Goal: Check status: Check status

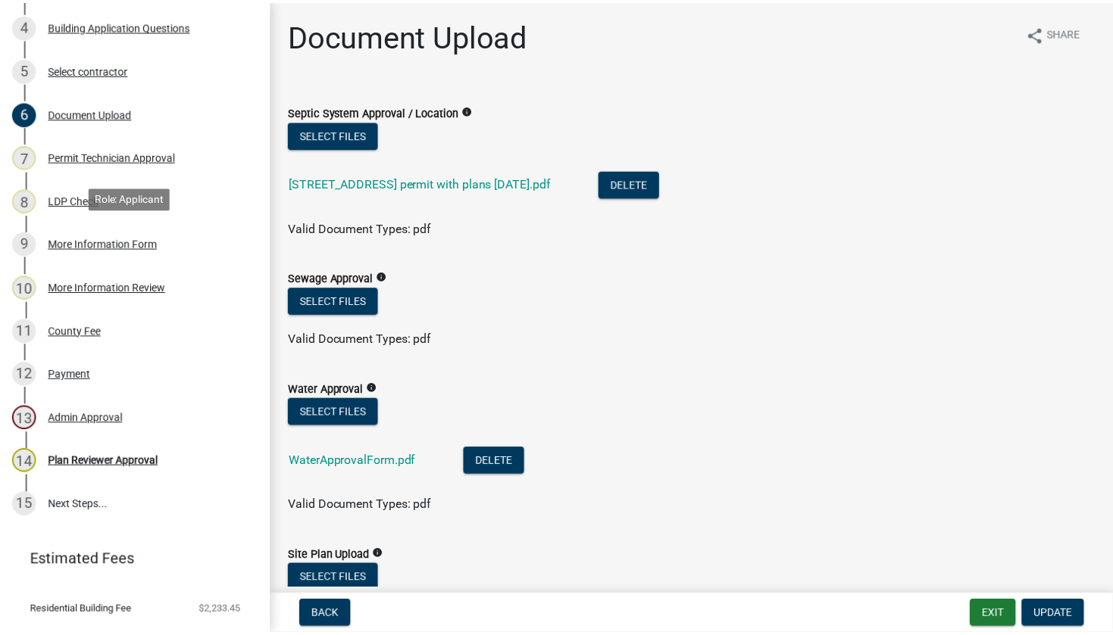
scroll to position [416, 0]
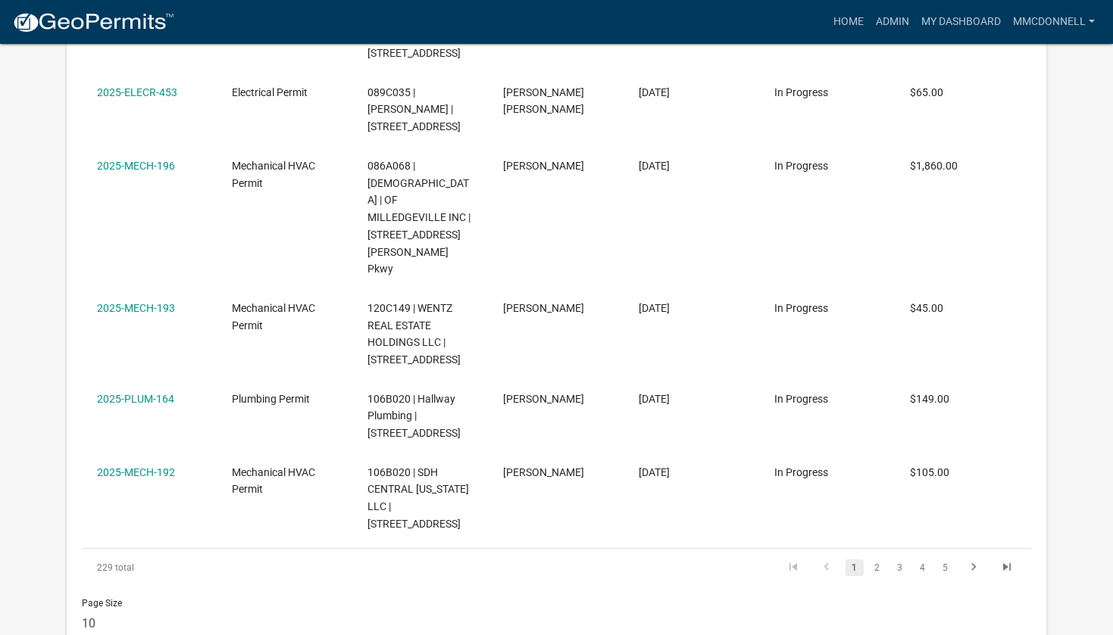
scroll to position [2485, 0]
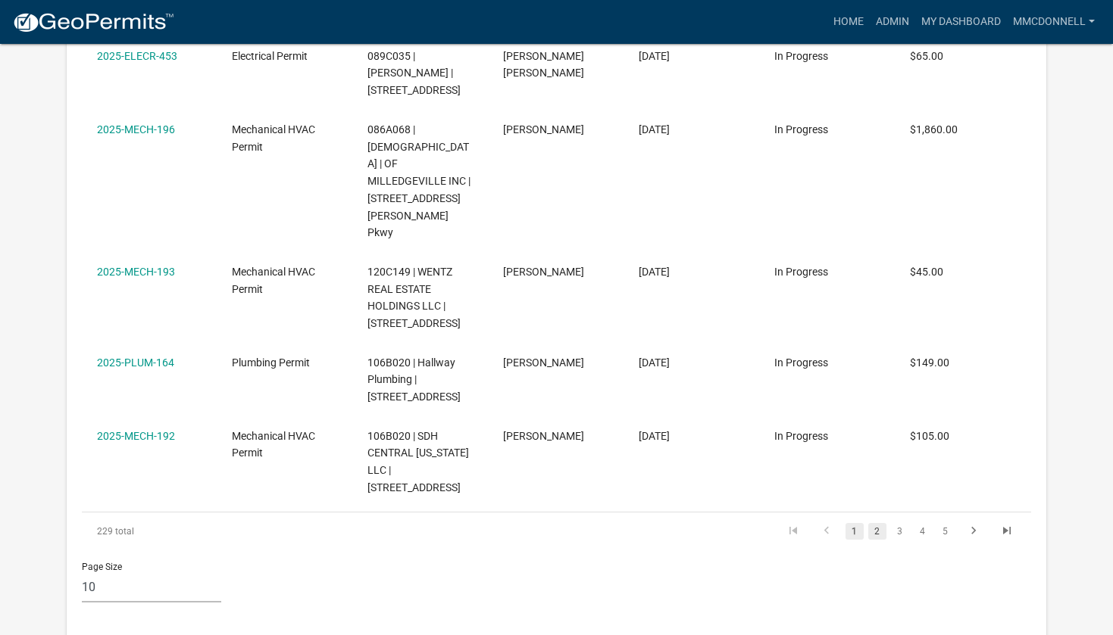
click at [873, 523] on link "2" at bounding box center [877, 531] width 18 height 17
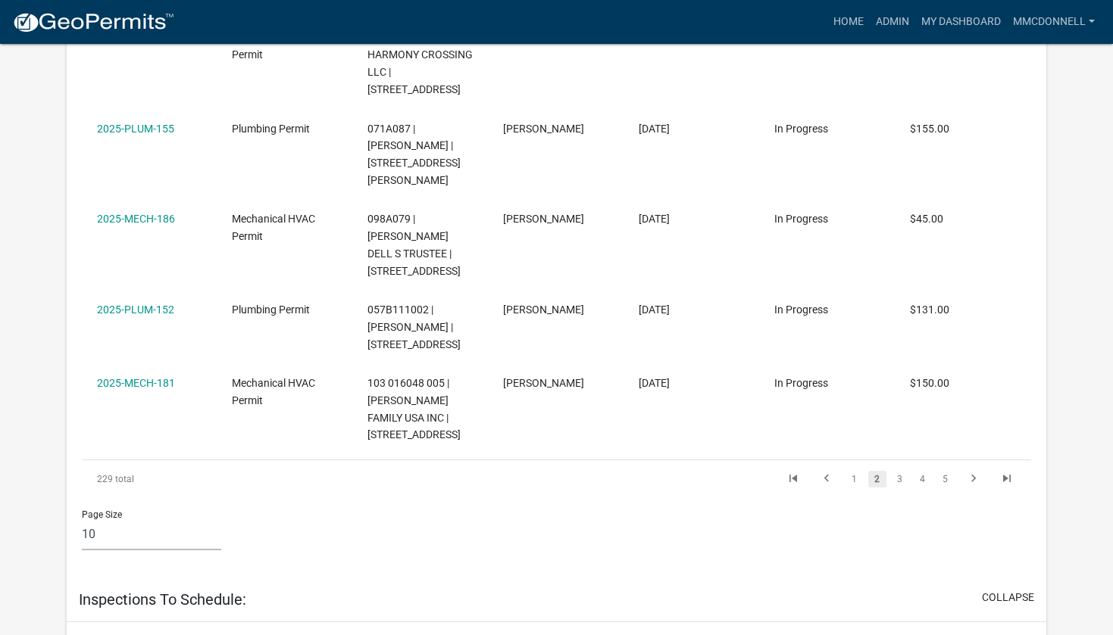
scroll to position [2409, 0]
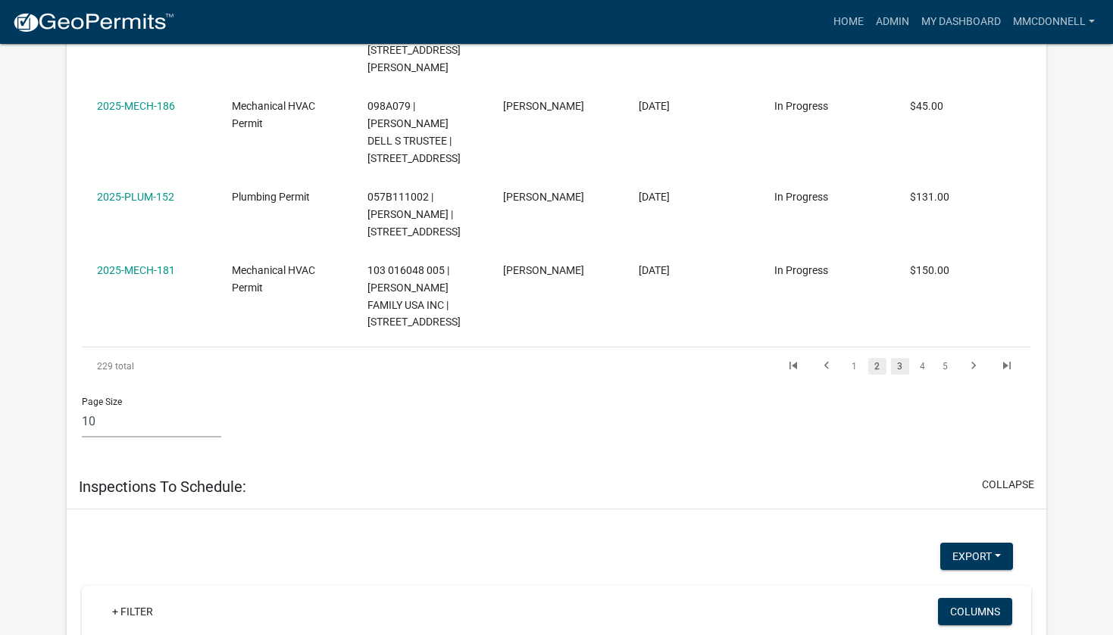
click at [900, 358] on link "3" at bounding box center [900, 366] width 18 height 17
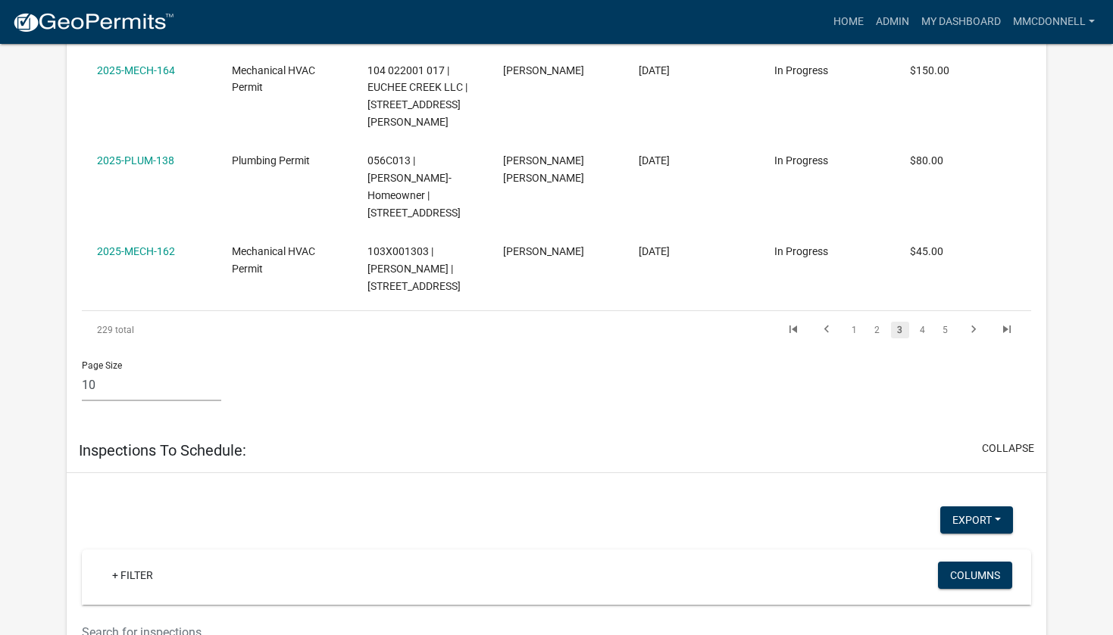
scroll to position [2519, 0]
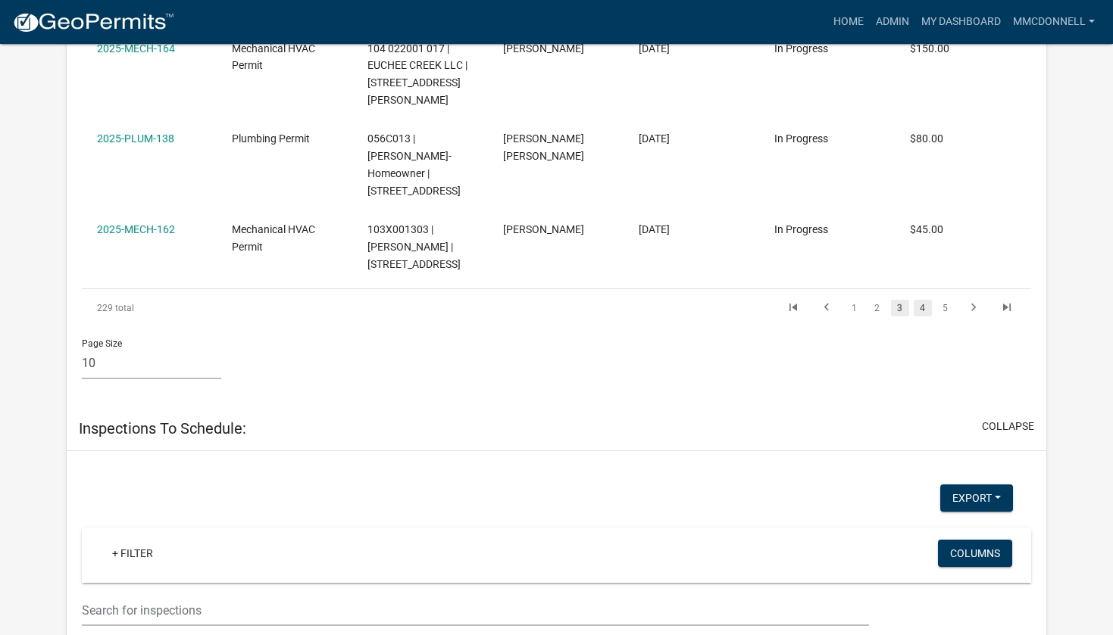
click at [923, 300] on link "4" at bounding box center [922, 308] width 18 height 17
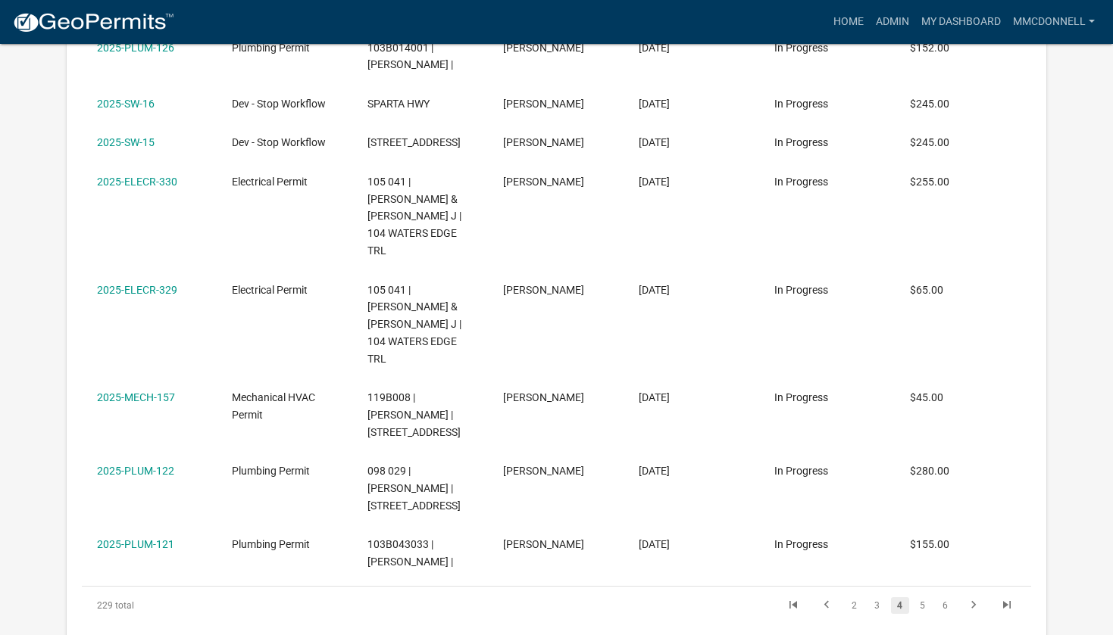
scroll to position [2113, 0]
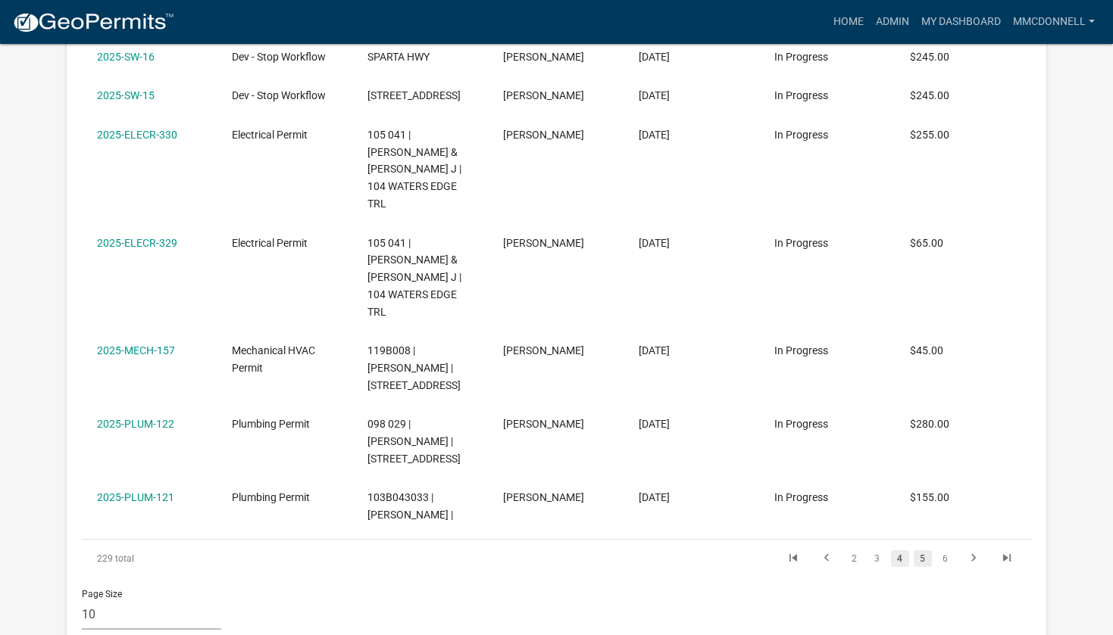
click at [925, 551] on link "5" at bounding box center [922, 559] width 18 height 17
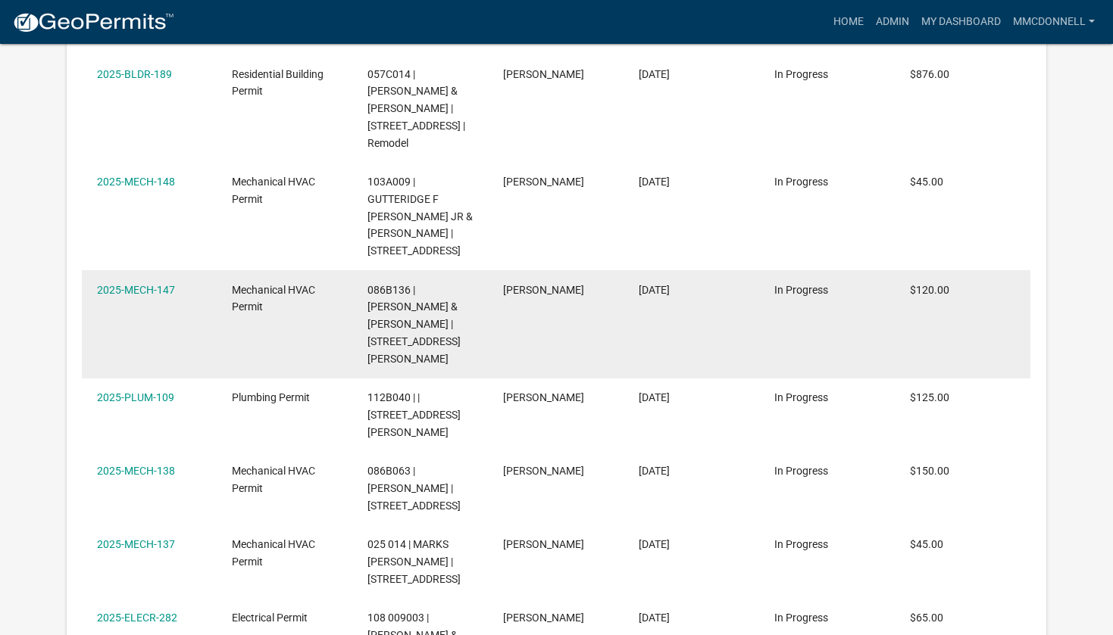
scroll to position [2281, 0]
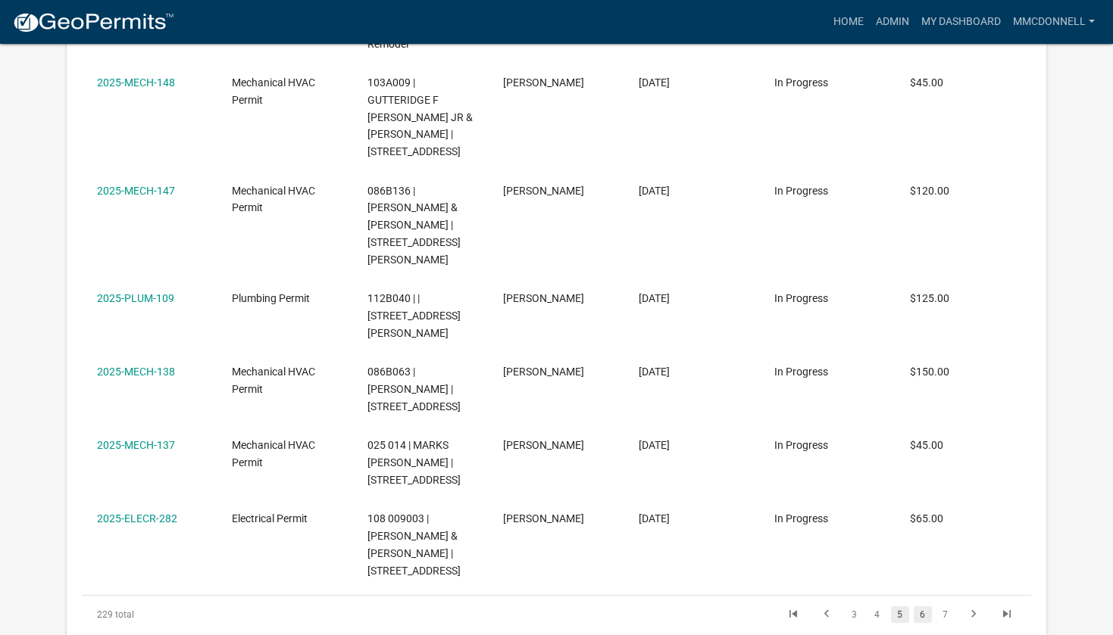
click at [924, 607] on link "6" at bounding box center [922, 615] width 18 height 17
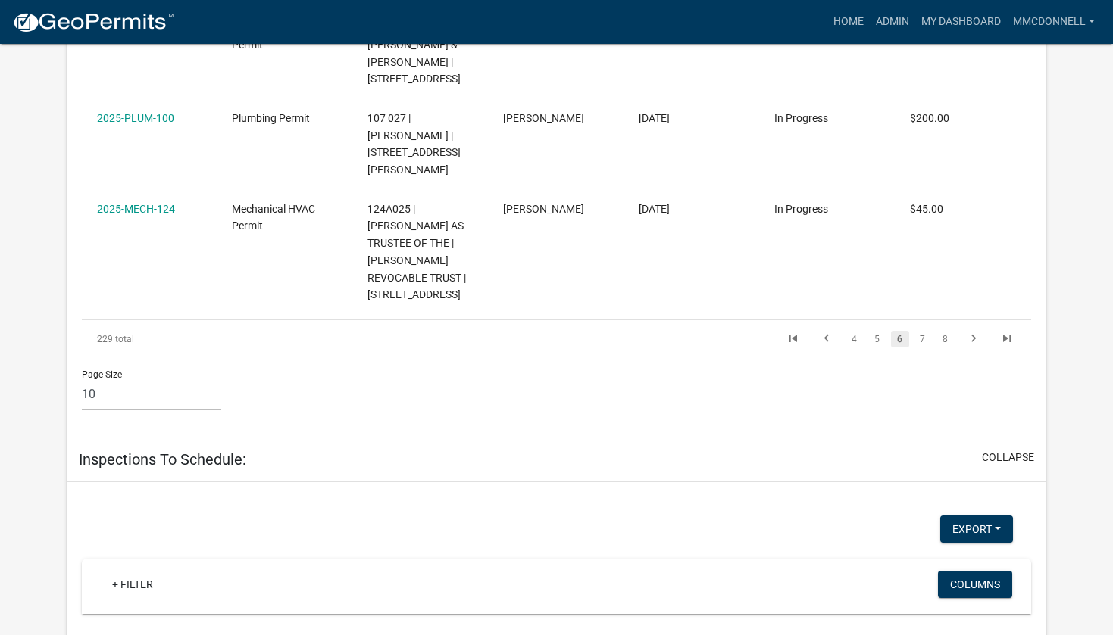
scroll to position [2550, 0]
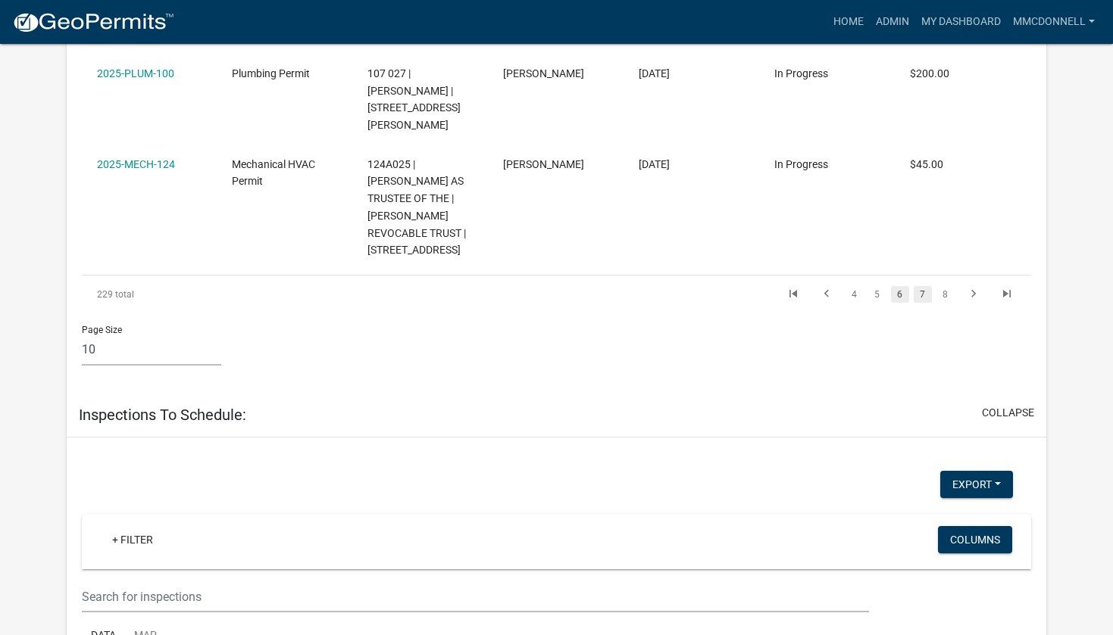
click at [924, 286] on link "7" at bounding box center [922, 294] width 18 height 17
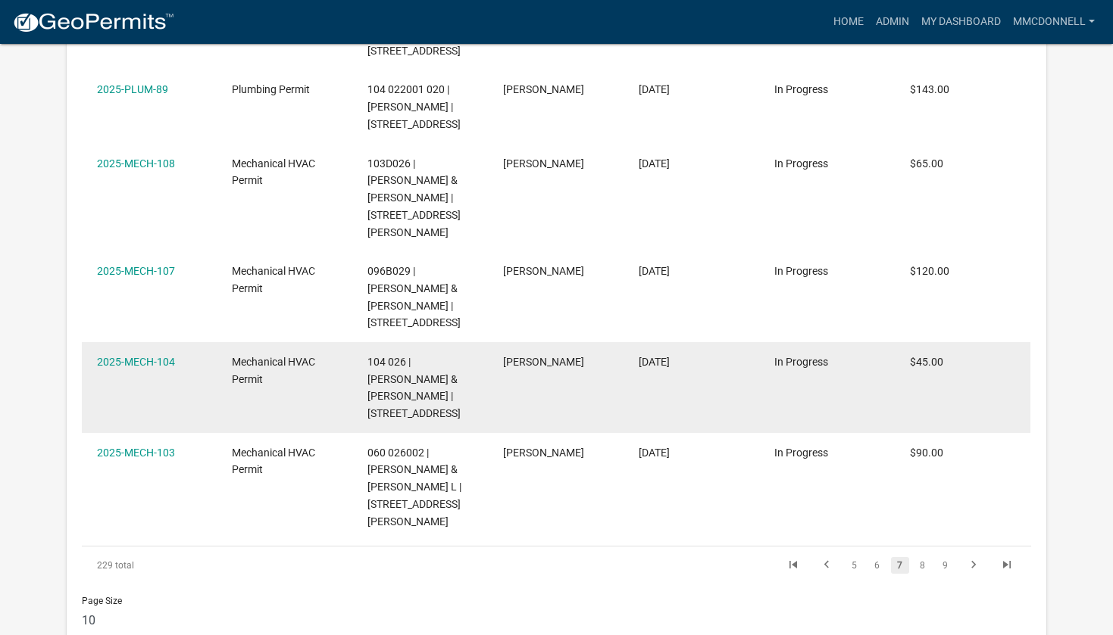
scroll to position [2288, 0]
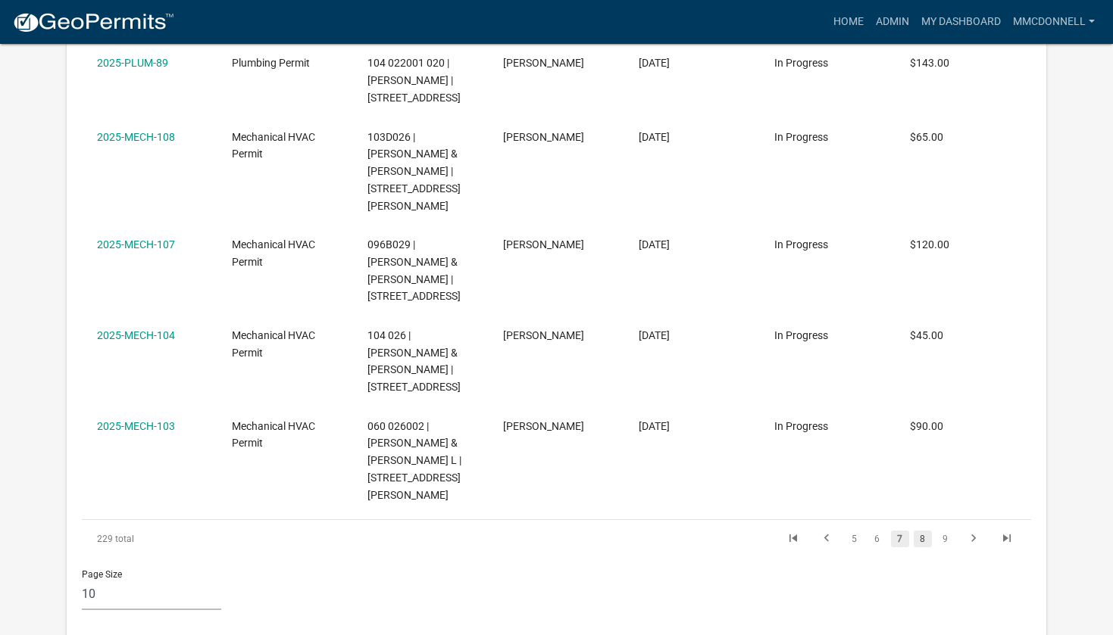
click at [921, 531] on link "8" at bounding box center [922, 539] width 18 height 17
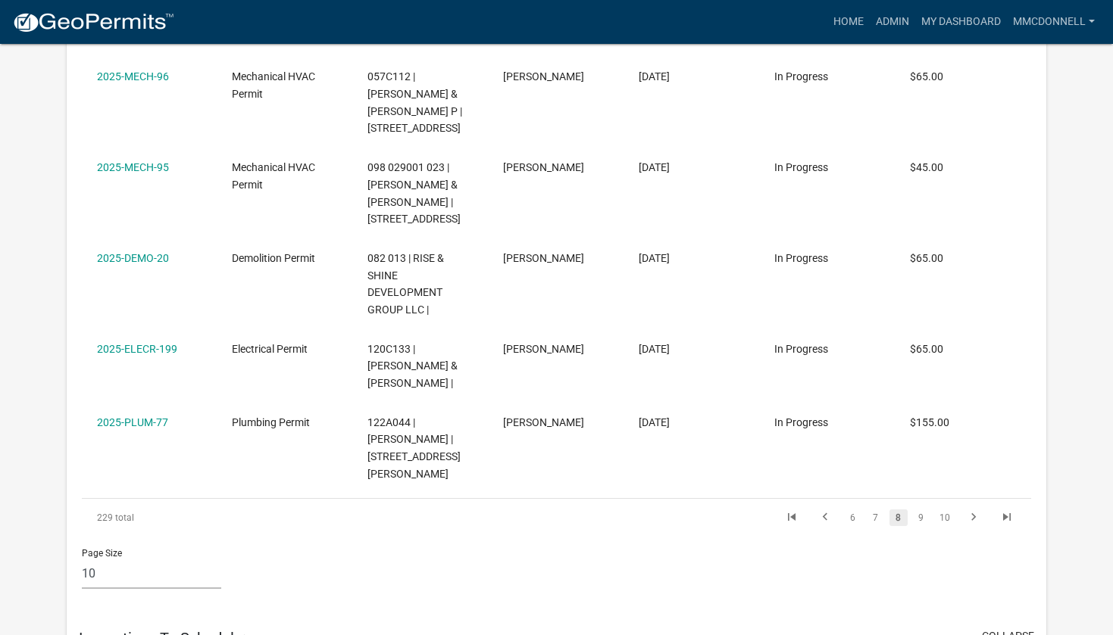
scroll to position [2347, 0]
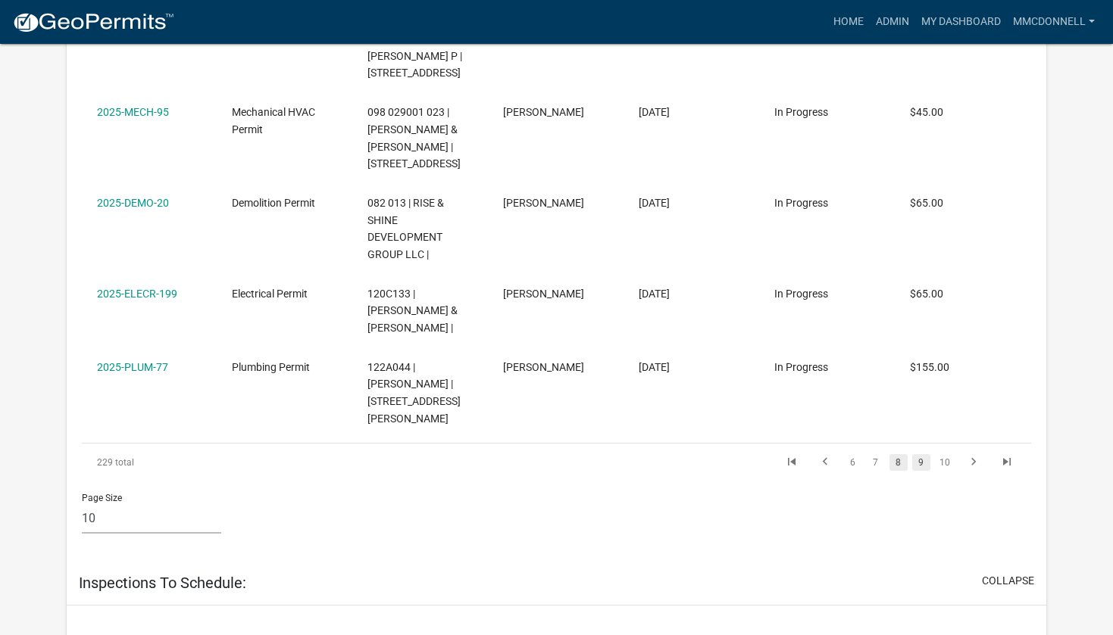
click at [922, 454] on link "9" at bounding box center [921, 462] width 18 height 17
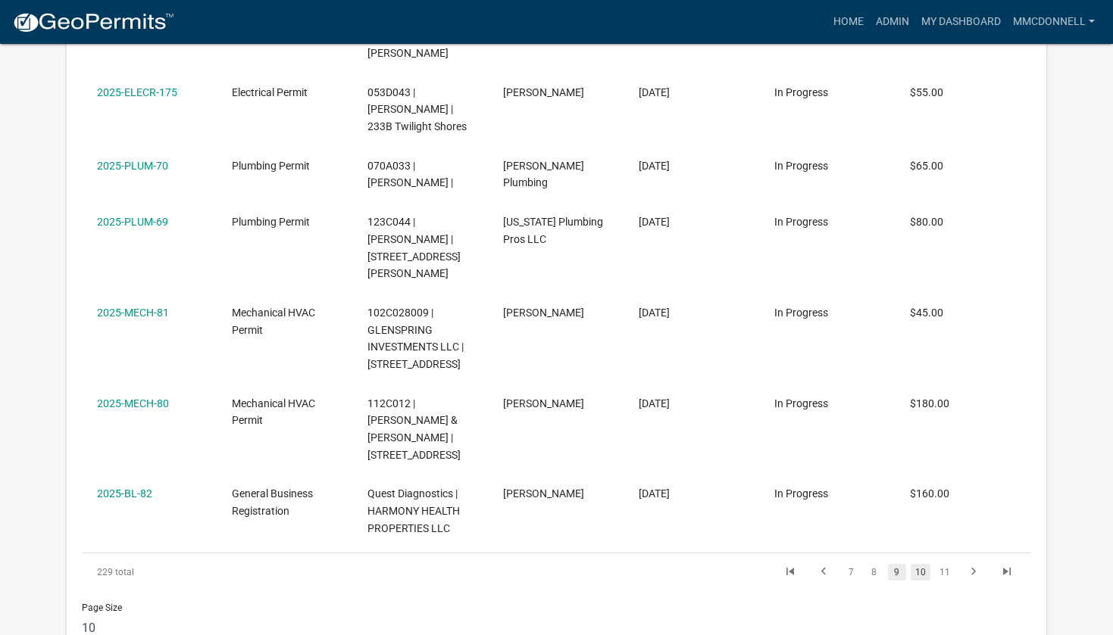
scroll to position [2178, 0]
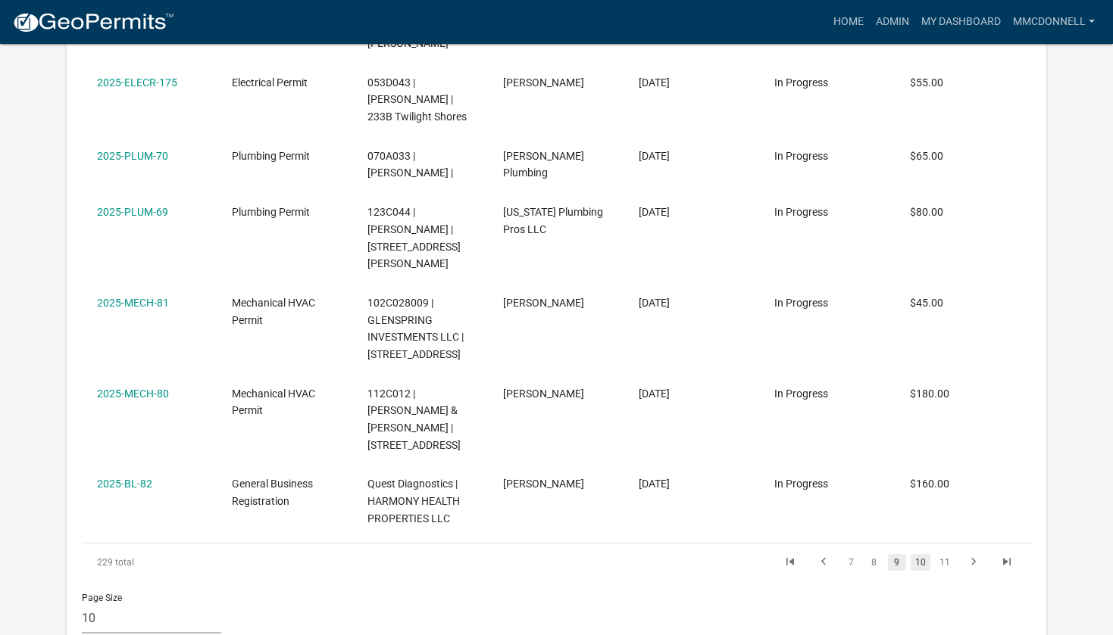
click at [925, 554] on link "10" at bounding box center [920, 562] width 20 height 17
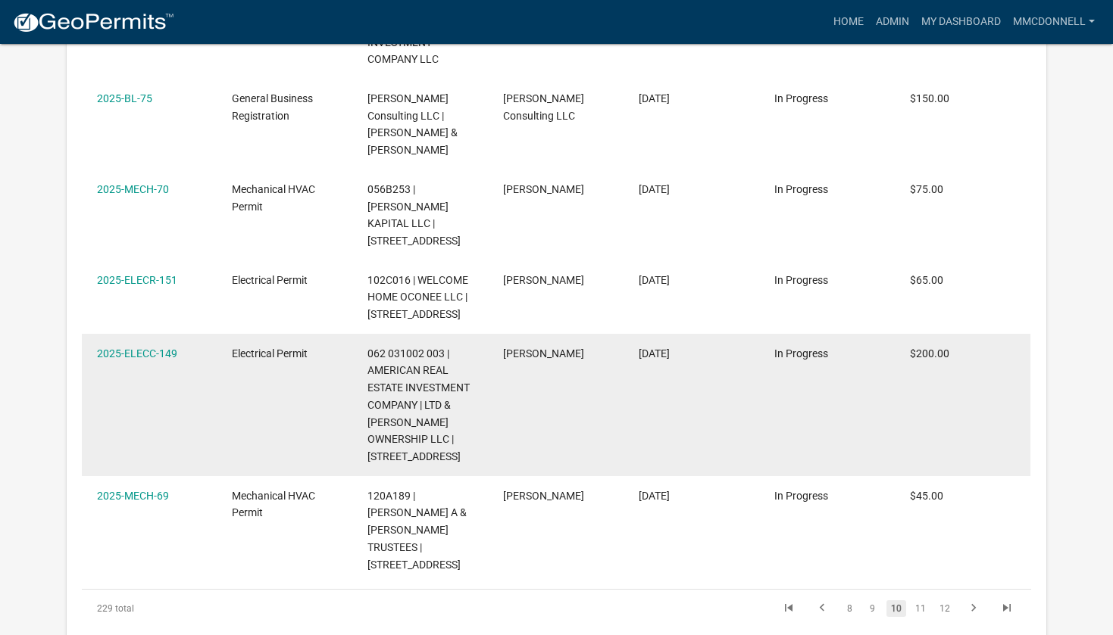
scroll to position [2364, 0]
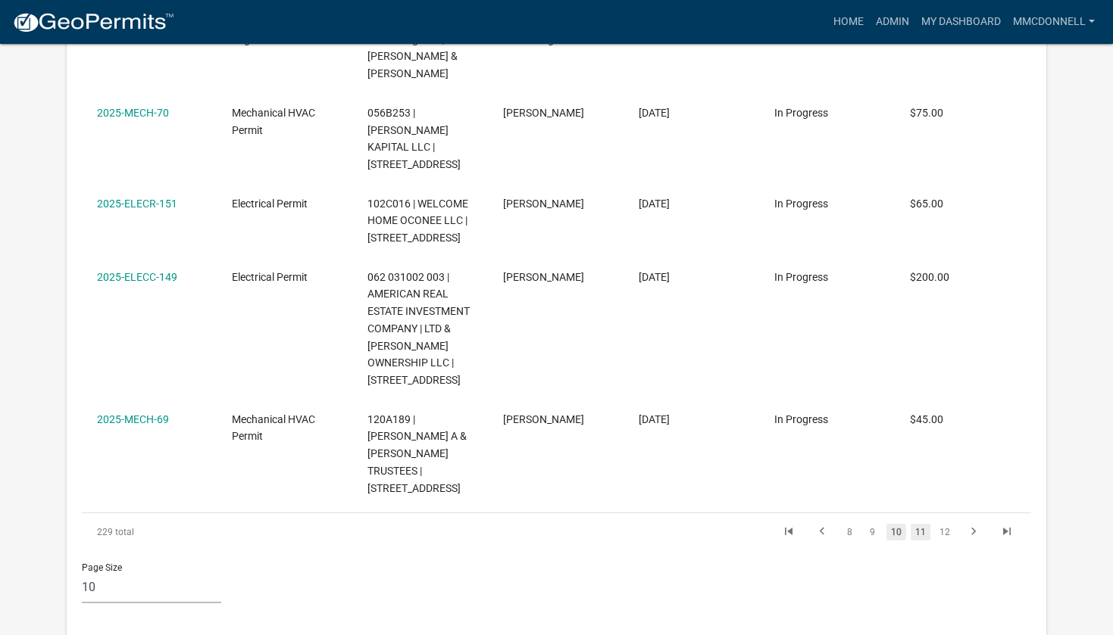
click at [920, 524] on link "11" at bounding box center [920, 532] width 20 height 17
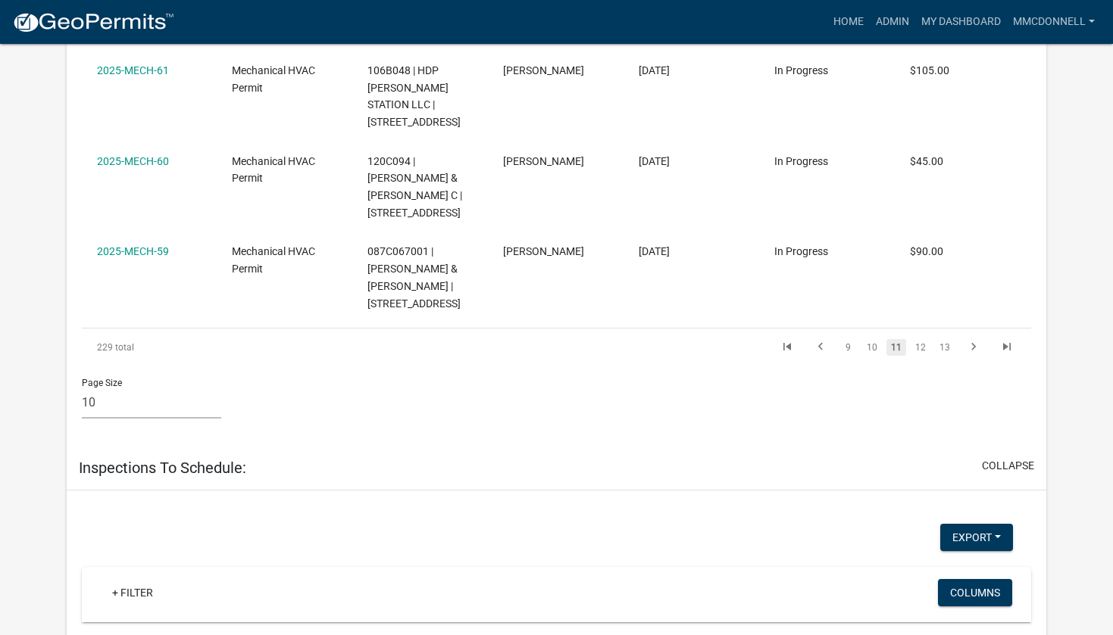
scroll to position [2515, 0]
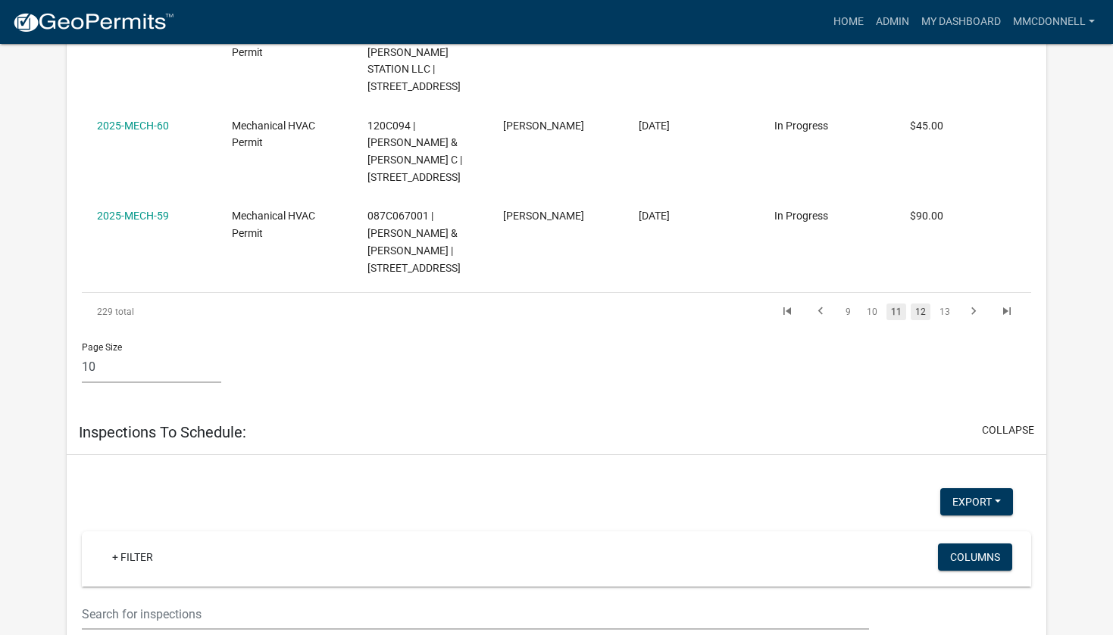
click at [926, 304] on link "12" at bounding box center [920, 312] width 20 height 17
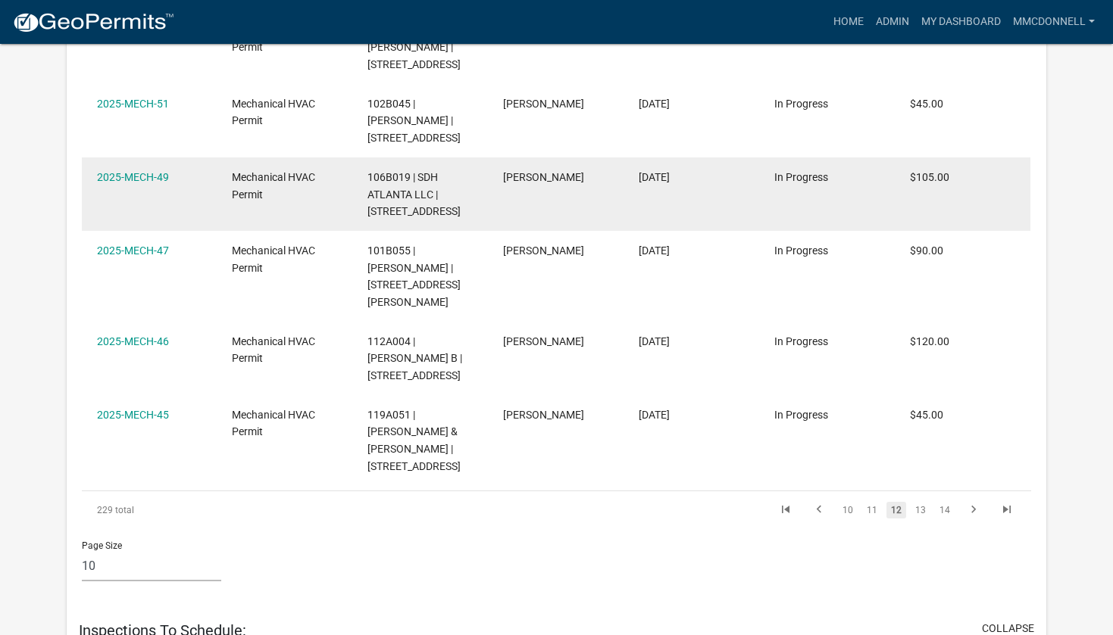
scroll to position [2364, 0]
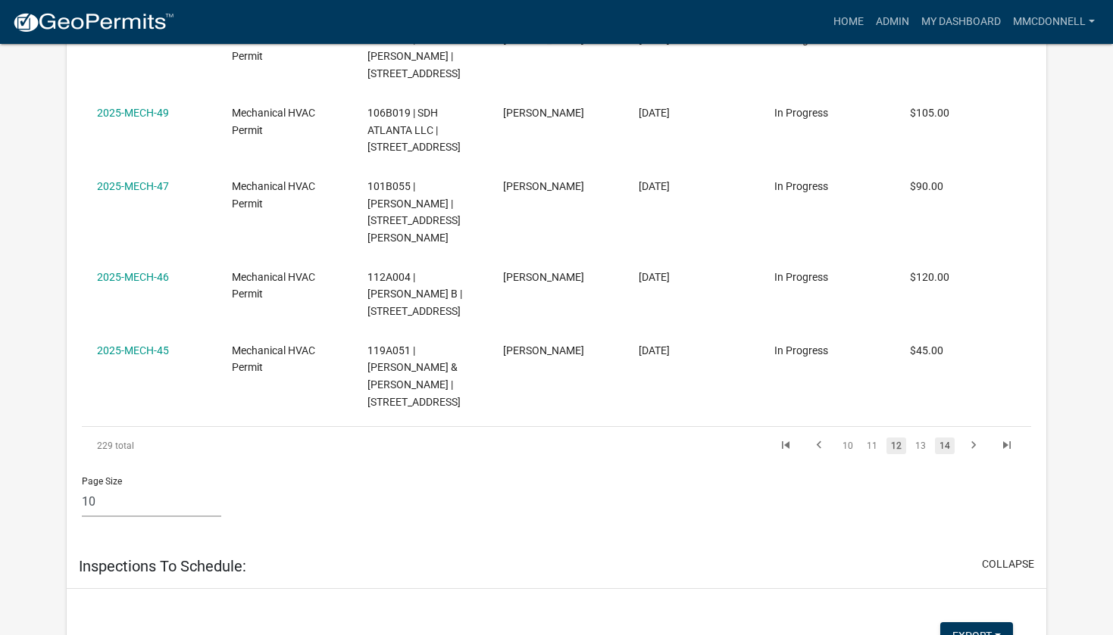
click at [938, 438] on link "14" at bounding box center [945, 446] width 20 height 17
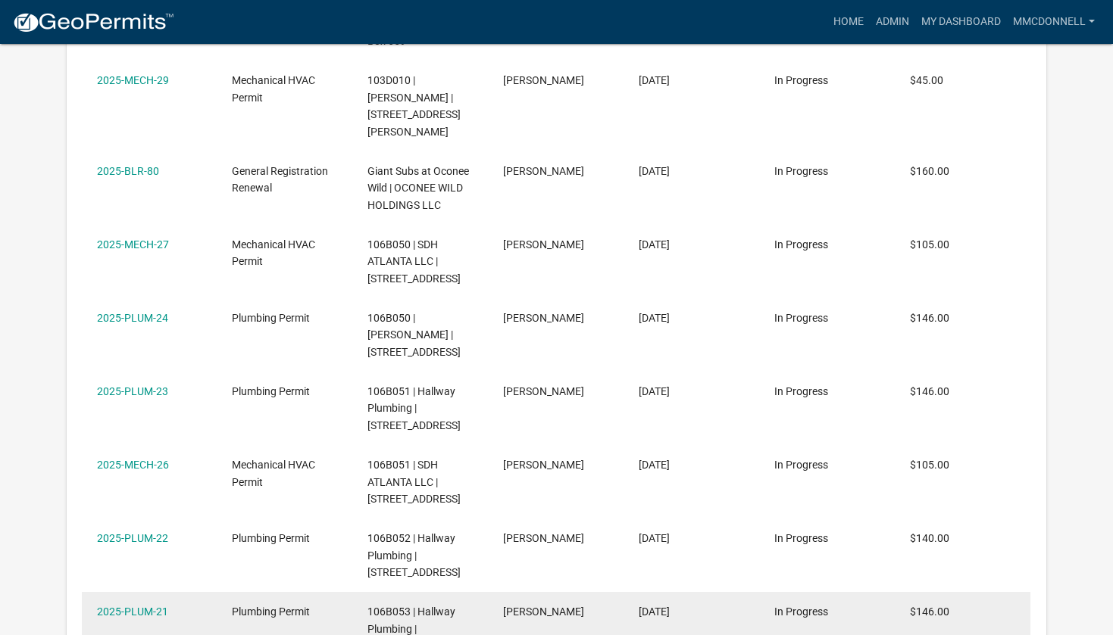
scroll to position [1899, 0]
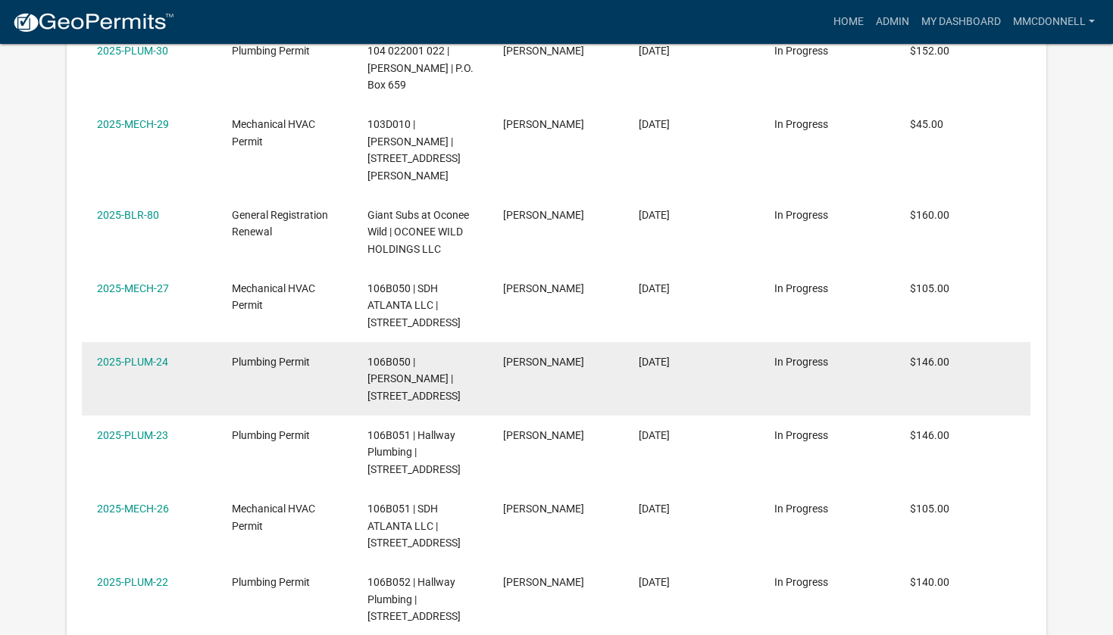
drag, startPoint x: 814, startPoint y: 360, endPoint x: 815, endPoint y: 337, distance: 22.7
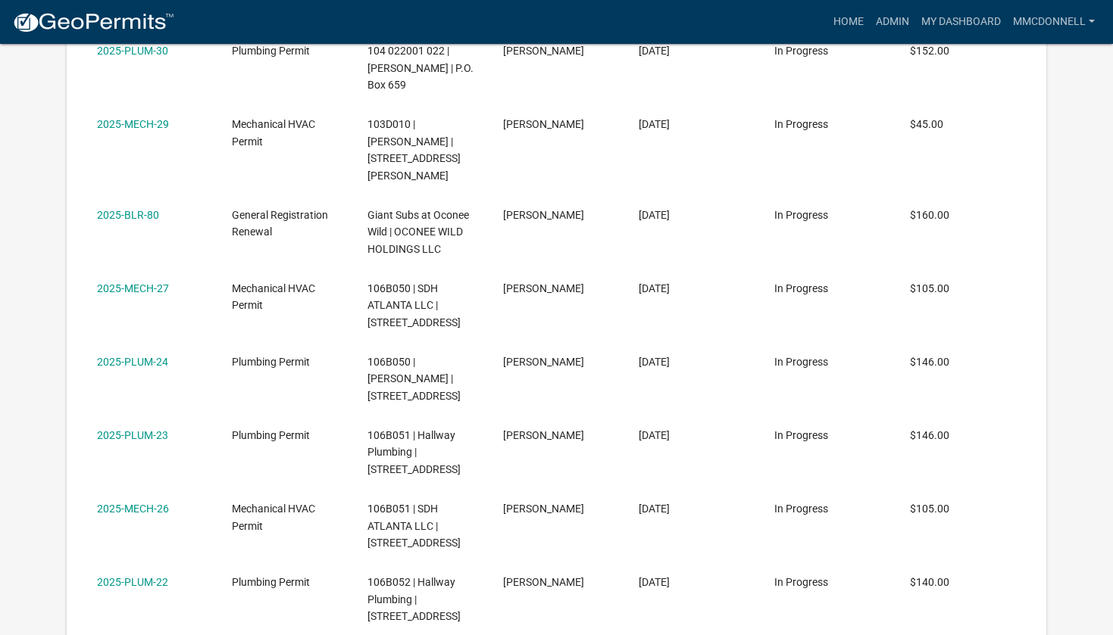
drag, startPoint x: 815, startPoint y: 337, endPoint x: 1056, endPoint y: 272, distance: 249.5
click at [1056, 272] on div "My Workflow Applications: Items: 0 expand + Filter Columns Data Map Application…" at bounding box center [555, 169] width 1001 height 3897
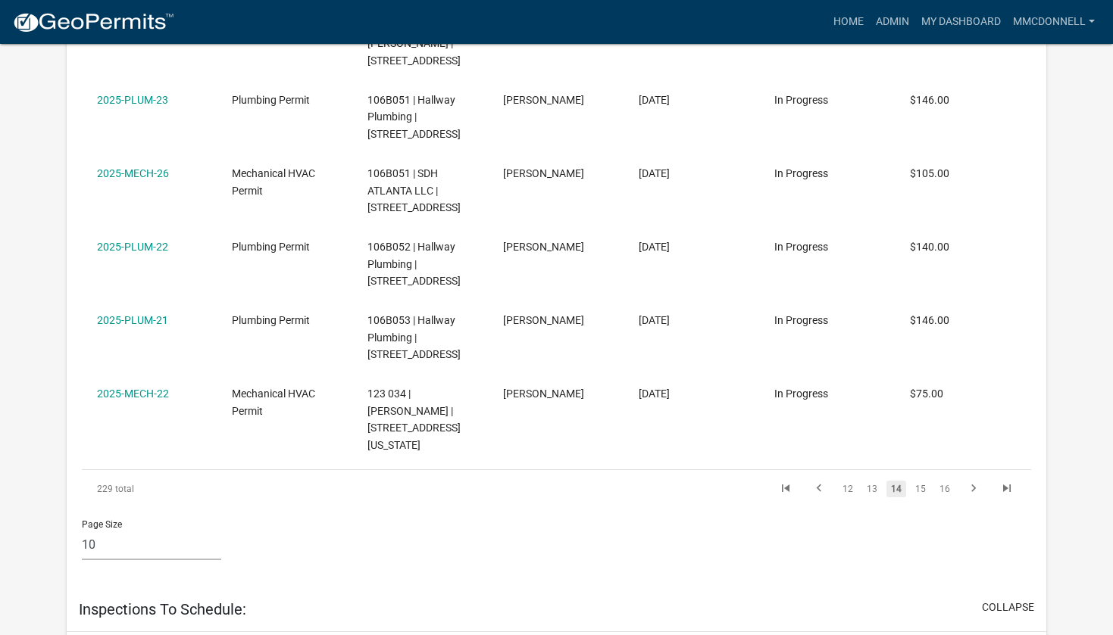
scroll to position [2246, 0]
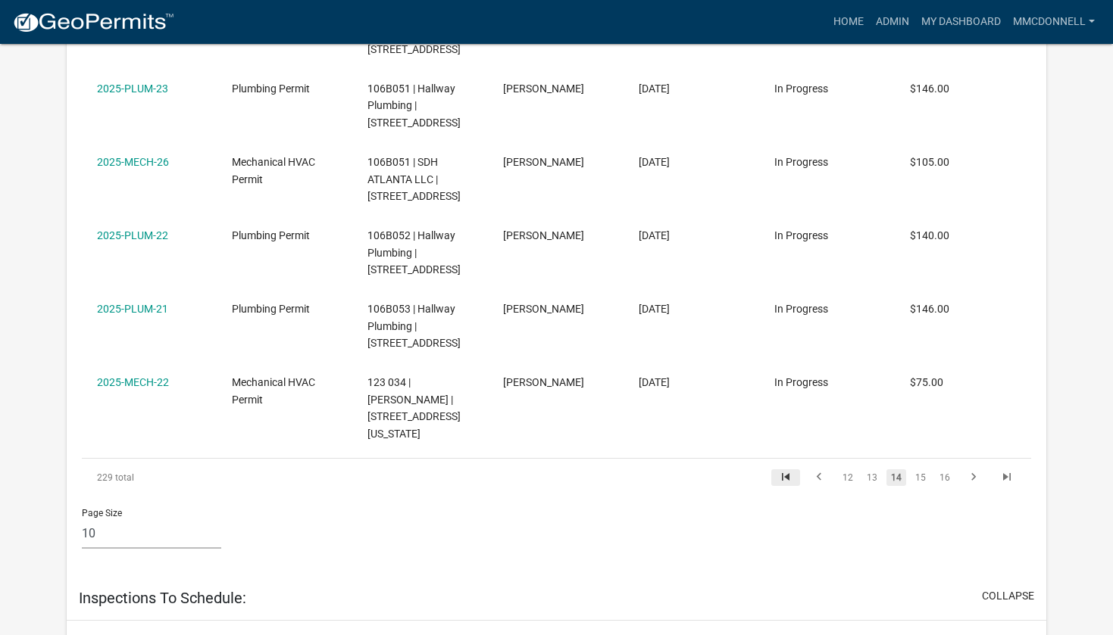
click at [788, 477] on icon "go to first page" at bounding box center [786, 479] width 20 height 18
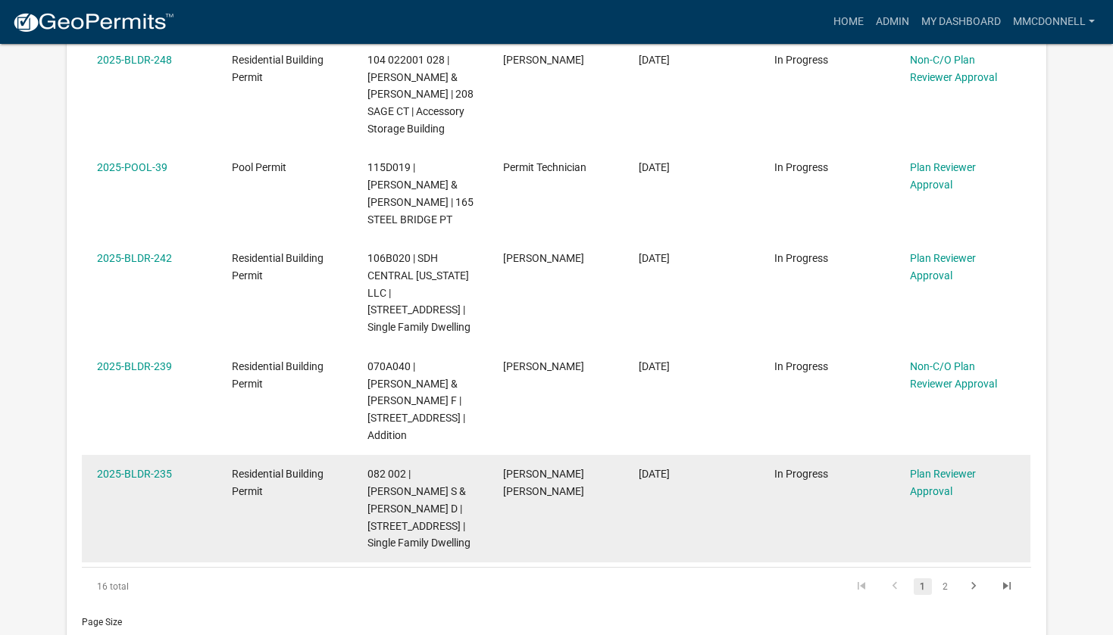
scroll to position [962, 0]
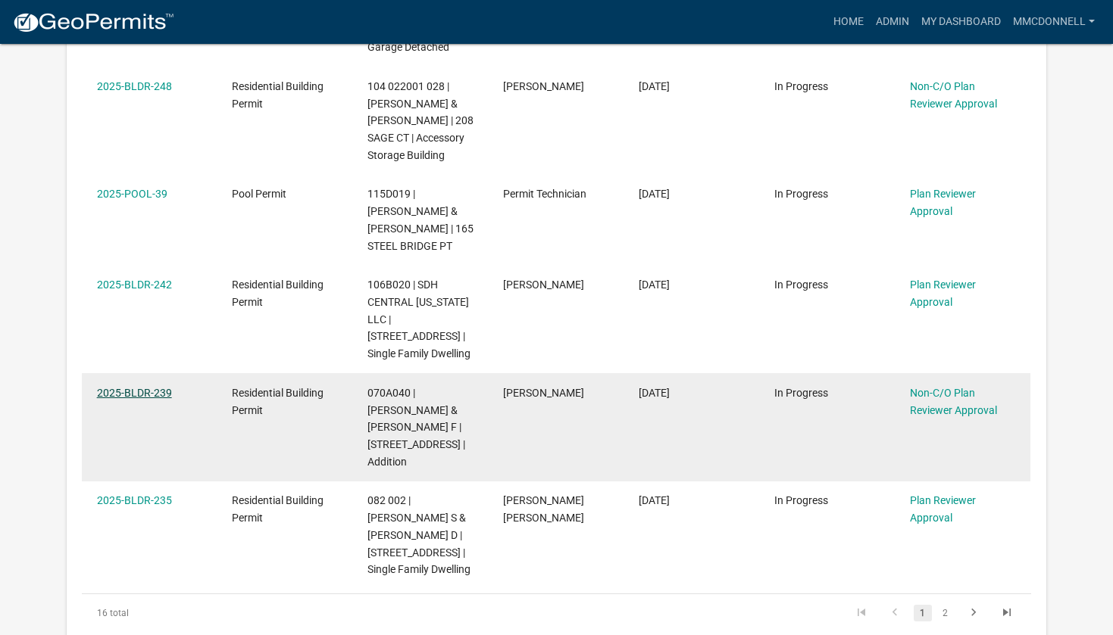
click at [159, 387] on link "2025-BLDR-239" at bounding box center [134, 393] width 75 height 12
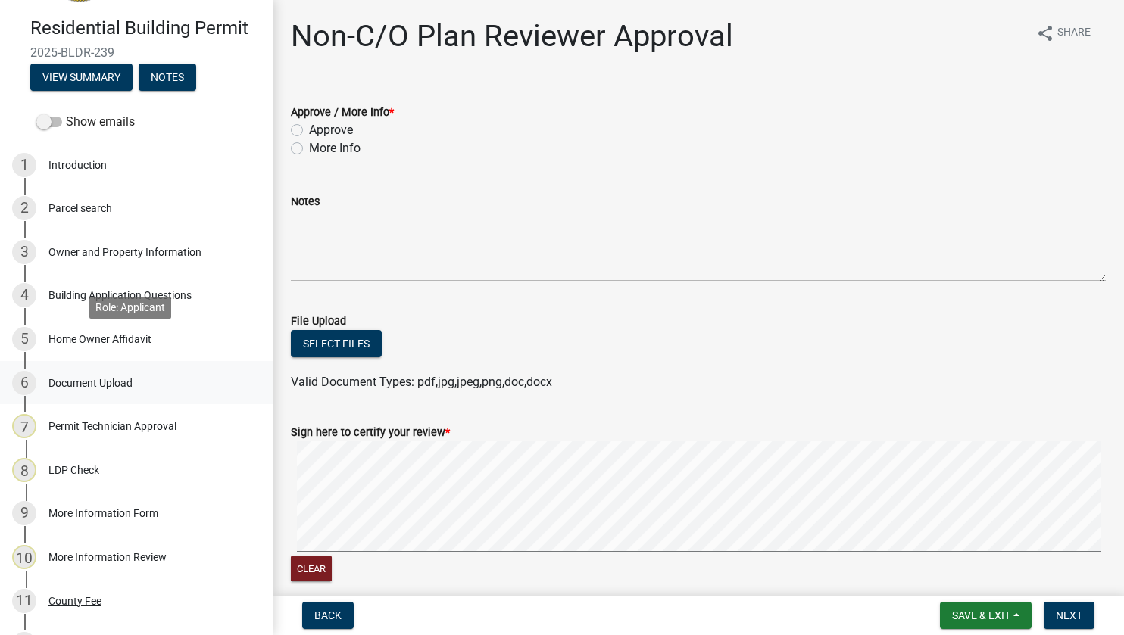
scroll to position [151, 0]
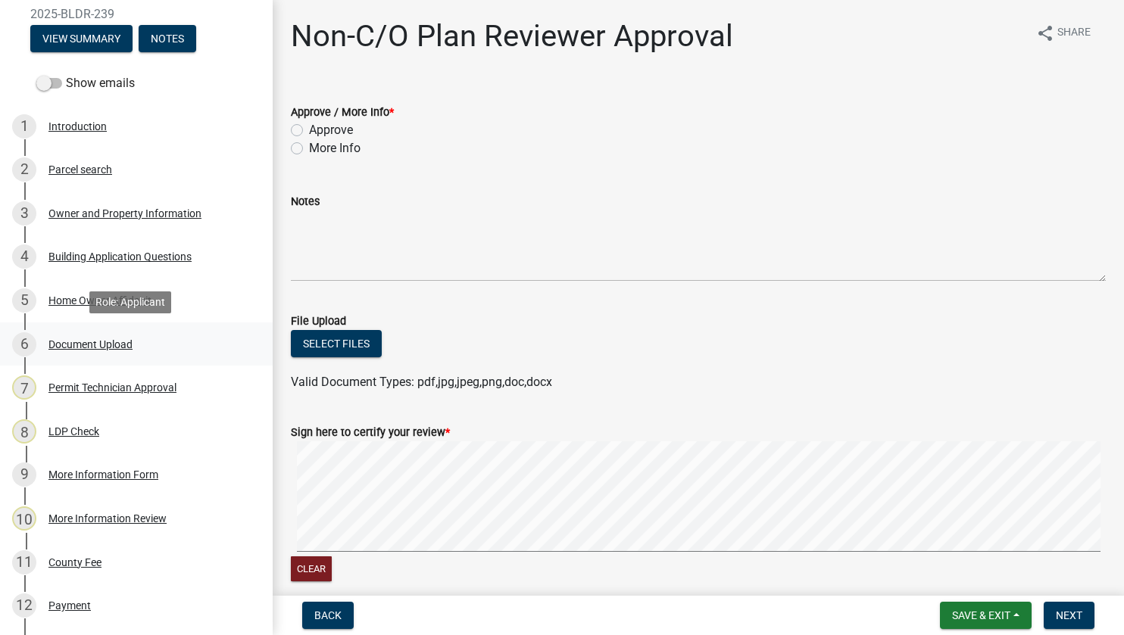
click at [61, 342] on div "Document Upload" at bounding box center [90, 344] width 84 height 11
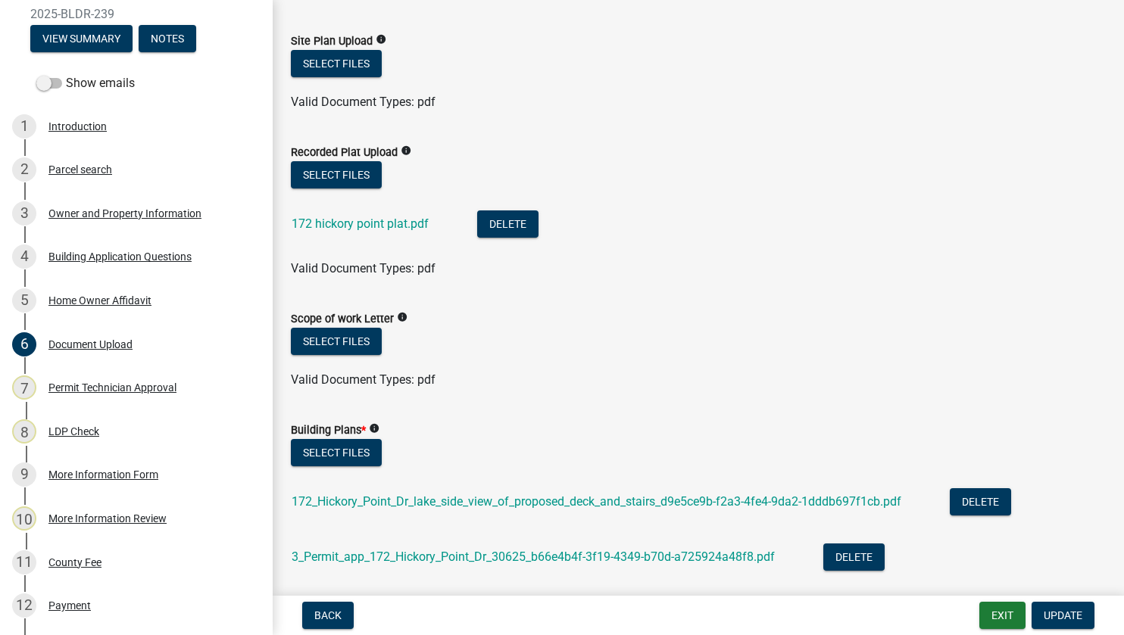
scroll to position [454, 0]
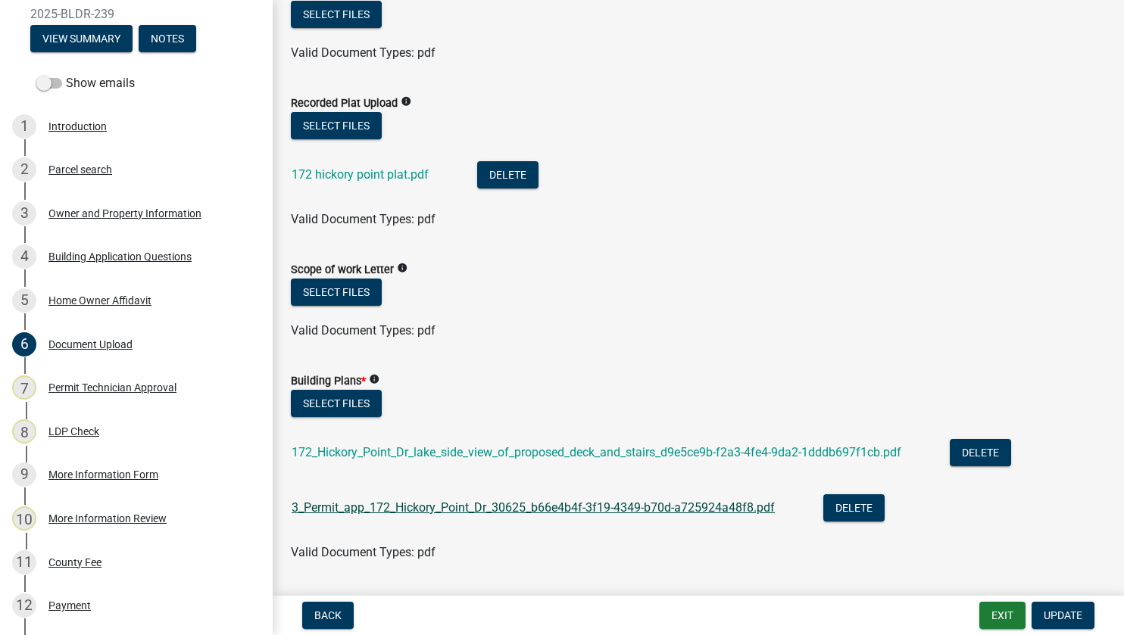
click at [380, 504] on link "3_Permit_app_172_Hickory_Point_Dr_30625_b66e4b4f-3f19-4349-b70d-a725924a48f8.pdf" at bounding box center [533, 508] width 483 height 14
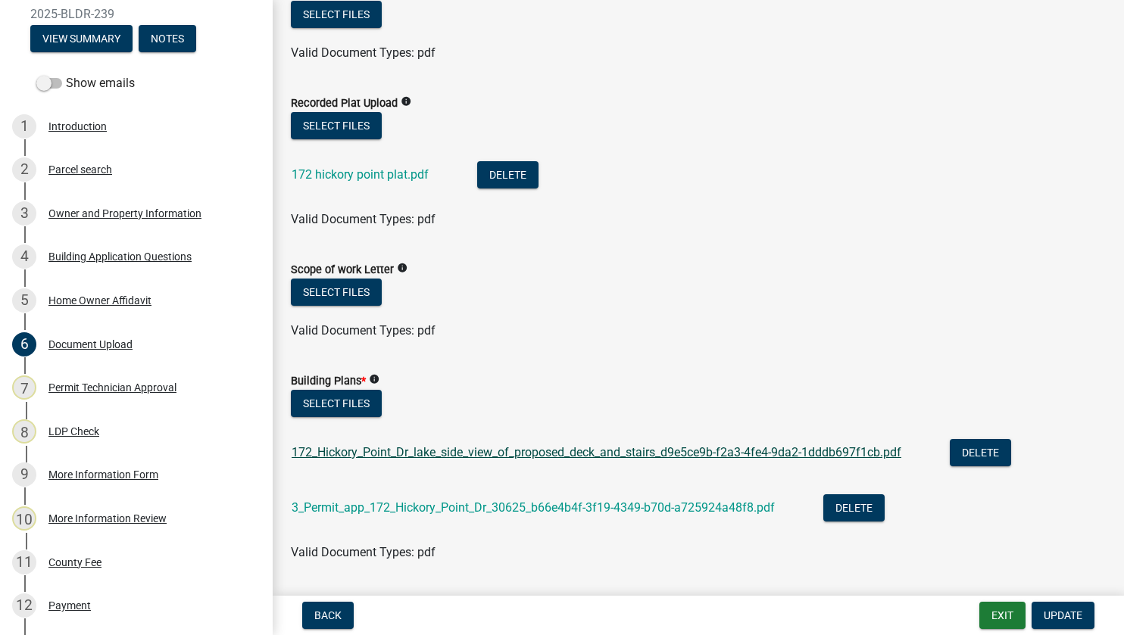
click at [418, 451] on link "172_Hickory_Point_Dr_lake_side_view_of_proposed_deck_and_stairs_d9e5ce9b-f2a3-4…" at bounding box center [597, 452] width 610 height 14
